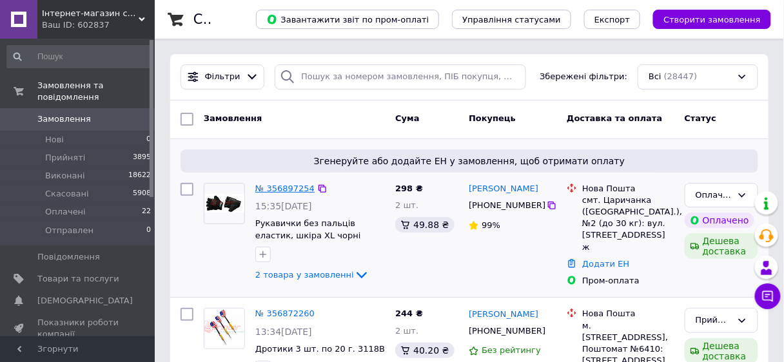
click at [275, 191] on link "№ 356897254" at bounding box center [284, 189] width 59 height 10
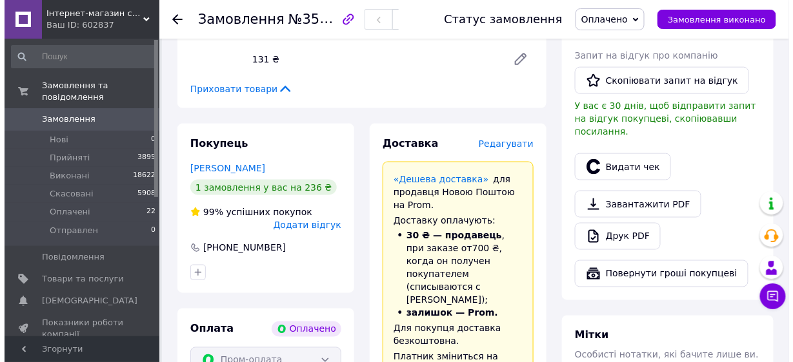
scroll to position [464, 0]
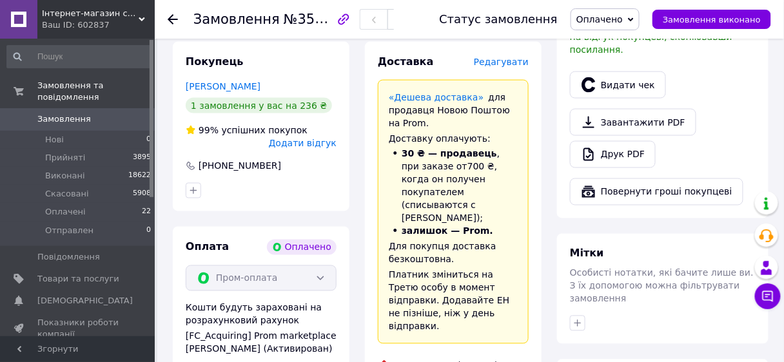
click at [515, 57] on span "Редагувати" at bounding box center [501, 62] width 55 height 10
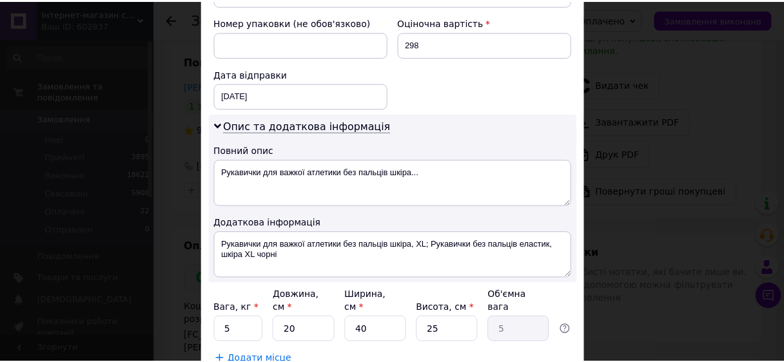
scroll to position [631, 0]
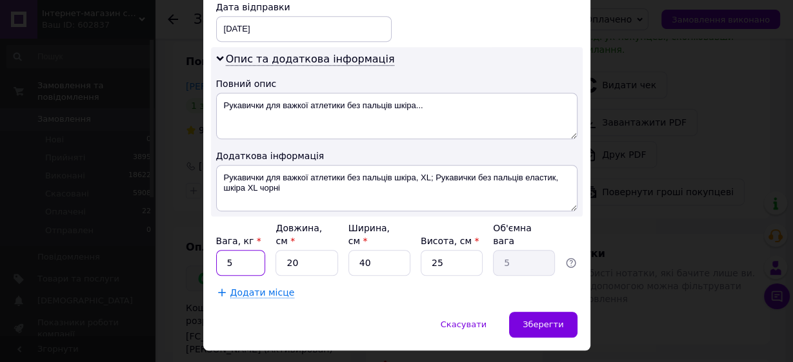
click at [220, 250] on input "5" at bounding box center [241, 263] width 50 height 26
type input "0.5"
type input "2"
type input "0.5"
type input "20"
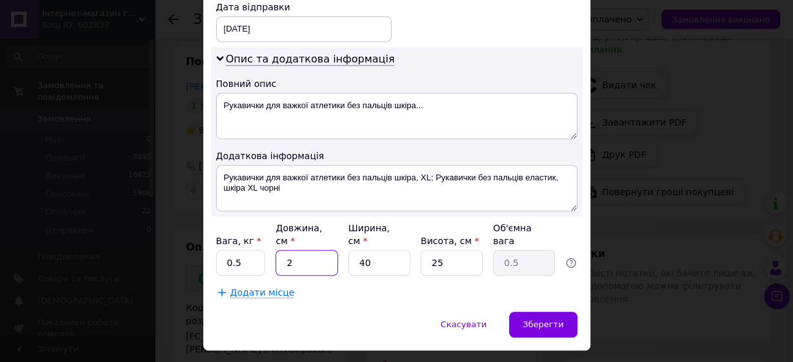
type input "5"
type input "2"
type input "0.25"
type input "20"
type input "2.5"
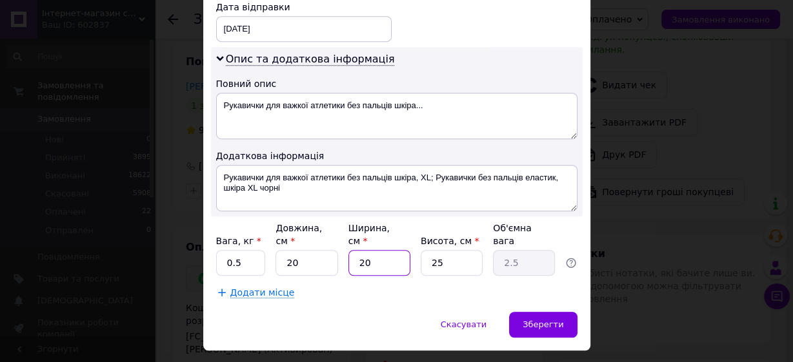
type input "20"
type input "3"
type input "0.3"
type input "3"
drag, startPoint x: 546, startPoint y: 277, endPoint x: 539, endPoint y: 296, distance: 20.2
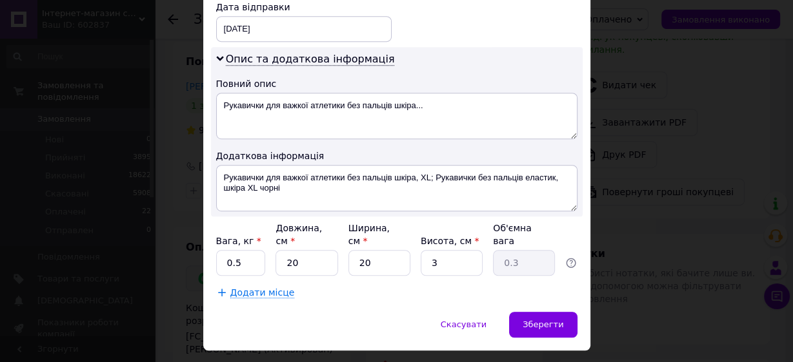
click at [539, 320] on span "Зберегти" at bounding box center [542, 325] width 41 height 10
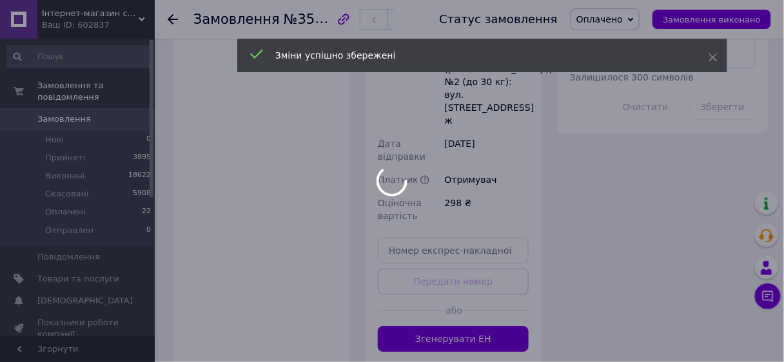
scroll to position [929, 0]
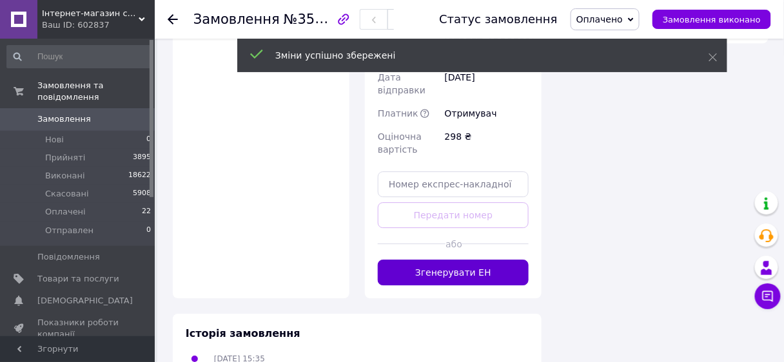
click at [466, 260] on button "Згенерувати ЕН" at bounding box center [453, 273] width 151 height 26
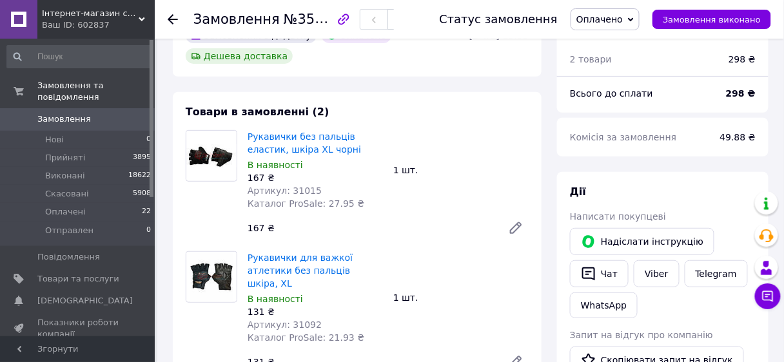
scroll to position [0, 0]
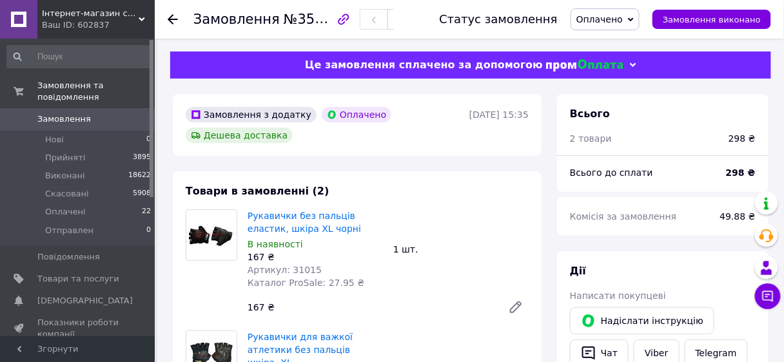
click at [351, 19] on icon "button" at bounding box center [343, 19] width 15 height 15
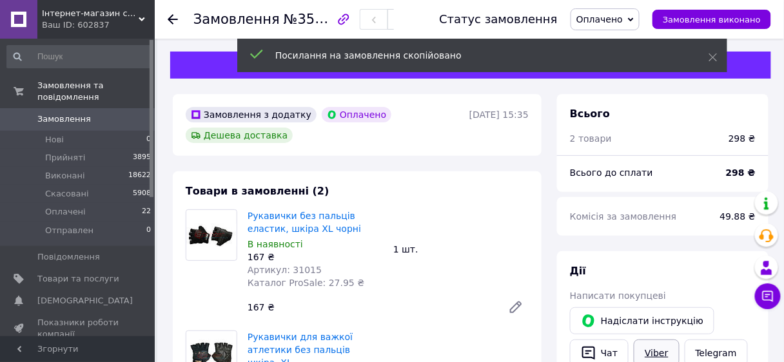
click at [666, 349] on link "Viber" at bounding box center [656, 353] width 45 height 27
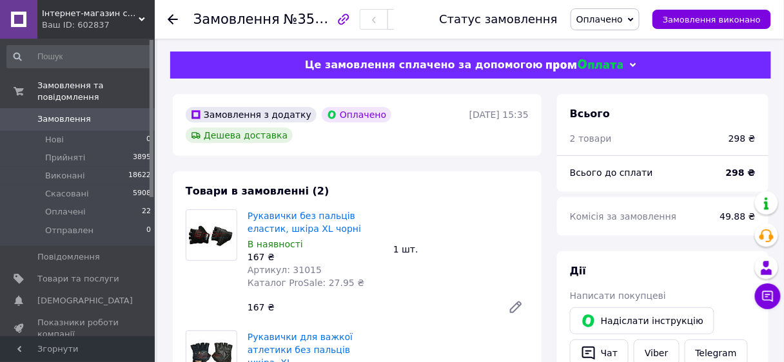
click at [400, 312] on div "167 ₴" at bounding box center [369, 308] width 255 height 18
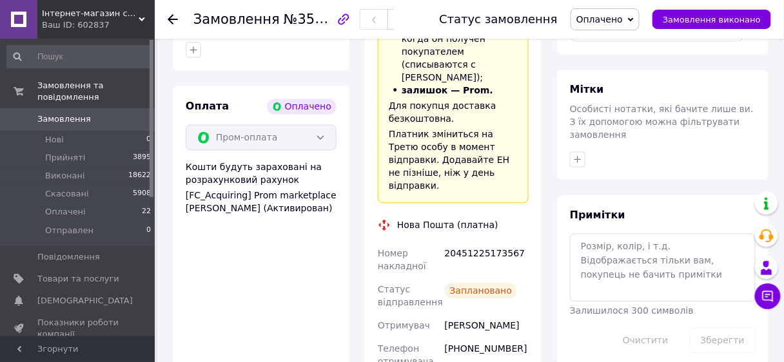
scroll to position [671, 0]
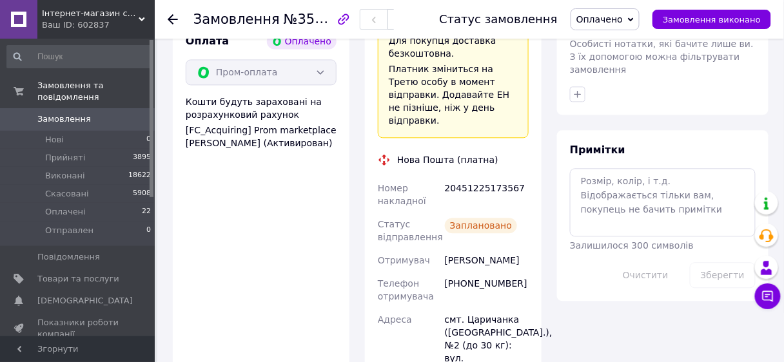
click at [480, 177] on div "20451225173567" at bounding box center [486, 195] width 89 height 36
copy div "20451225173567"
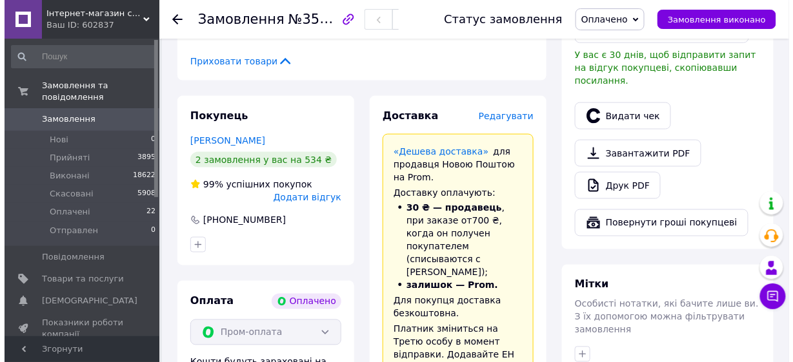
scroll to position [361, 0]
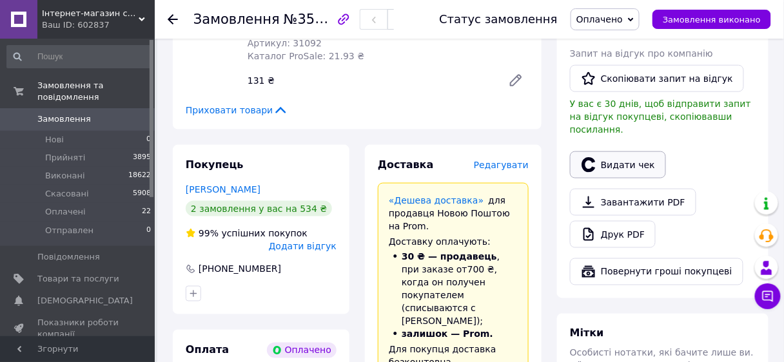
click at [631, 158] on button "Видати чек" at bounding box center [618, 165] width 96 height 27
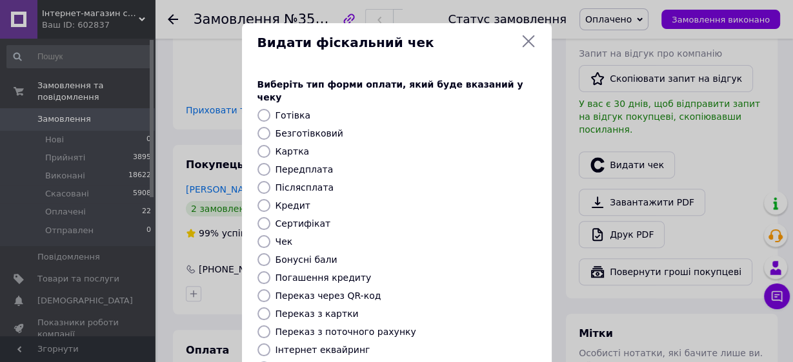
scroll to position [103, 0]
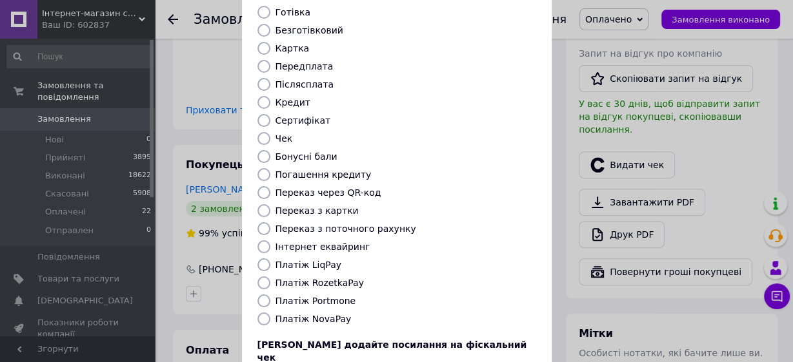
click at [323, 278] on label "Платіж RozetkaPay" at bounding box center [319, 283] width 88 height 10
click at [270, 277] on input "Платіж RozetkaPay" at bounding box center [263, 283] width 13 height 13
radio input "true"
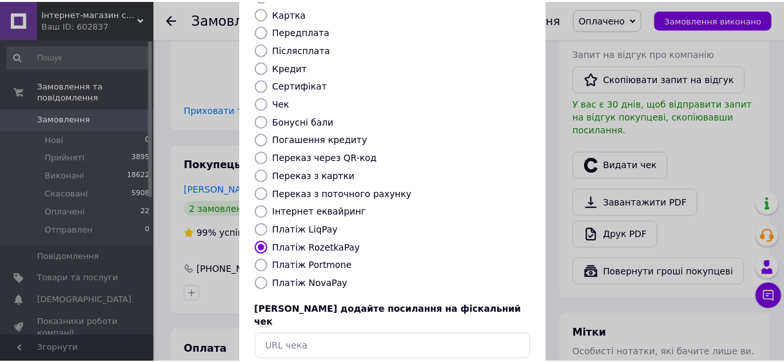
scroll to position [190, 0]
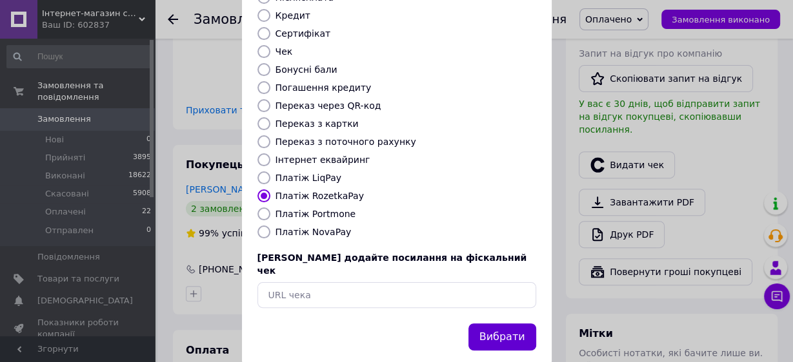
click at [489, 324] on button "Вибрати" at bounding box center [502, 338] width 68 height 28
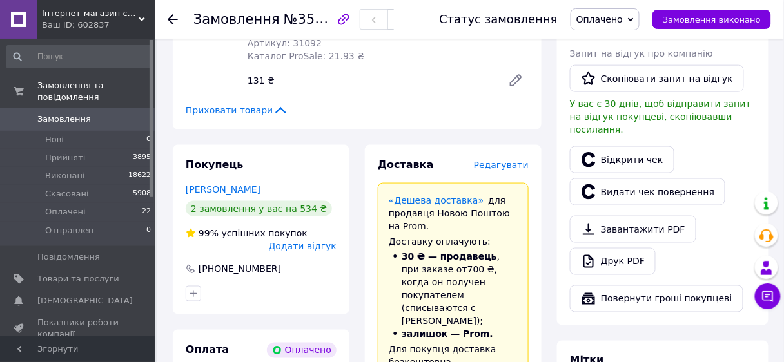
click at [173, 17] on icon at bounding box center [173, 19] width 10 height 10
